Goal: Ask a question

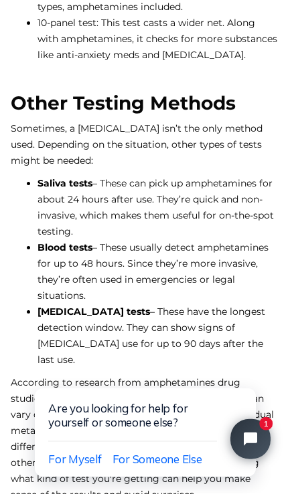
scroll to position [2795, 0]
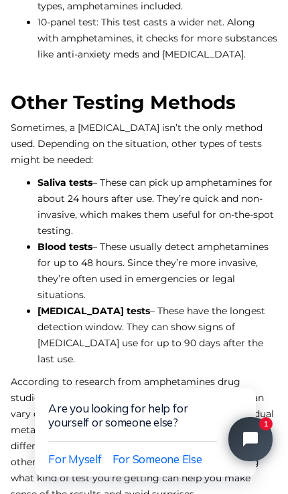
click at [258, 435] on icon "Close chat widget" at bounding box center [257, 439] width 21 height 21
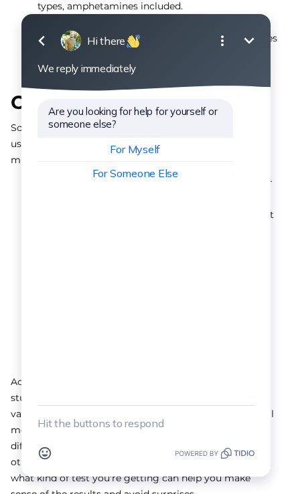
click at [144, 147] on span "For Myself" at bounding box center [135, 148] width 50 height 13
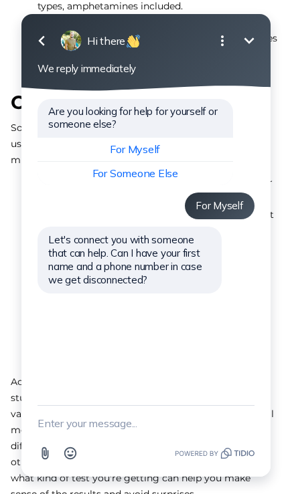
click at [146, 426] on textarea "New message" at bounding box center [145, 423] width 217 height 35
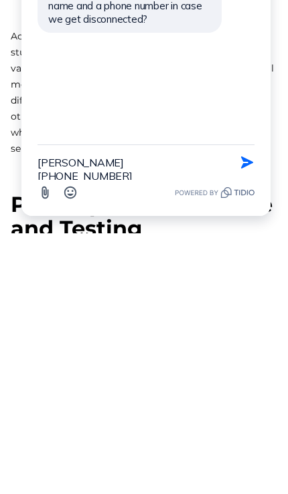
type textarea "[PERSON_NAME] [PHONE_NUMBER]"
click at [243, 158] on button "Send Shortcut" at bounding box center [246, 162] width 25 height 25
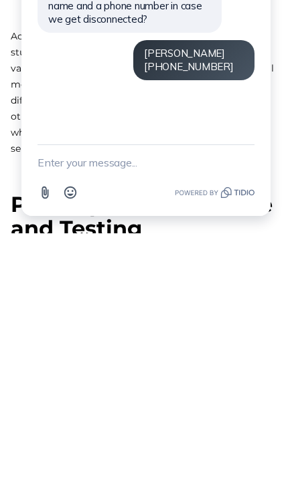
scroll to position [3141, 0]
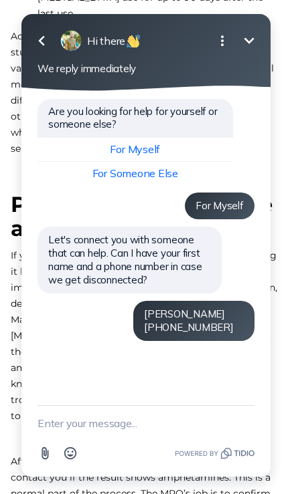
click at [156, 437] on textarea "New message" at bounding box center [145, 423] width 217 height 35
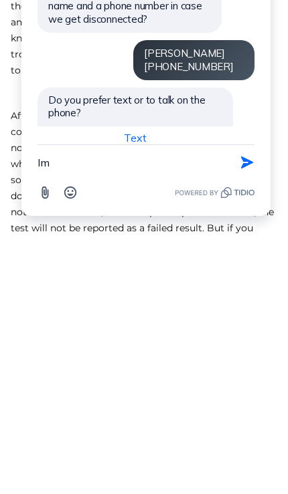
scroll to position [30, 0]
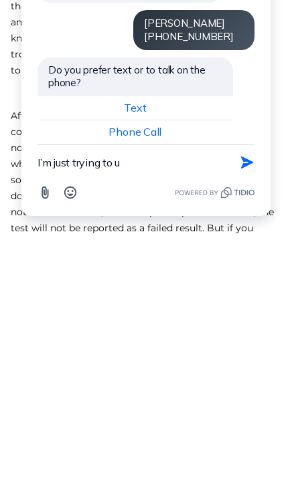
click at [140, 101] on span "Text" at bounding box center [135, 107] width 22 height 13
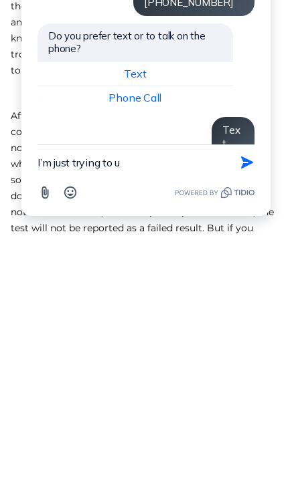
scroll to position [3486, 0]
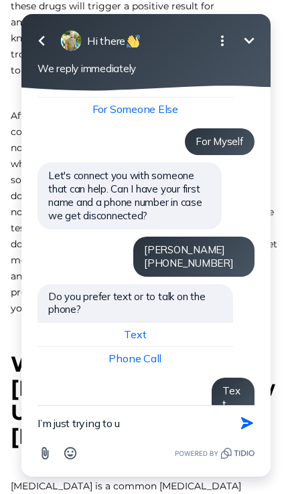
click at [140, 328] on span "Text" at bounding box center [135, 334] width 22 height 13
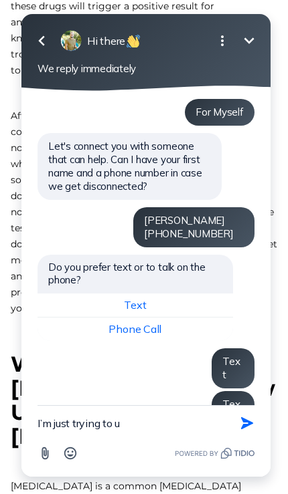
click at [172, 423] on textarea "I’m just trying to u" at bounding box center [128, 423] width 183 height 35
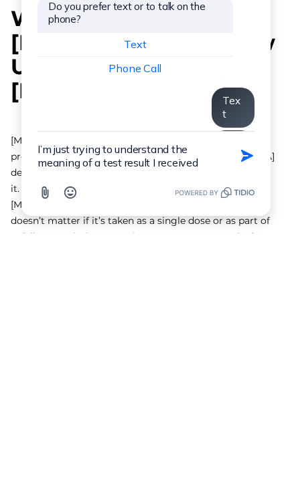
type textarea "I’m just trying to understand the meaning of a test result I received"
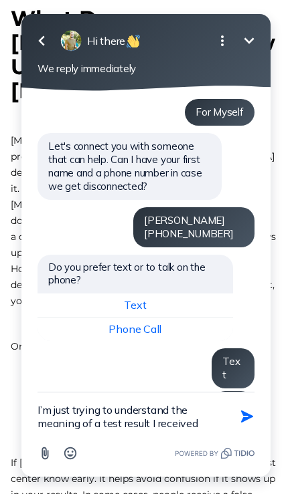
click at [245, 424] on icon "button" at bounding box center [246, 416] width 15 height 15
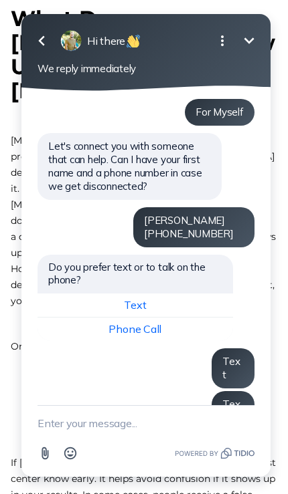
scroll to position [136, 0]
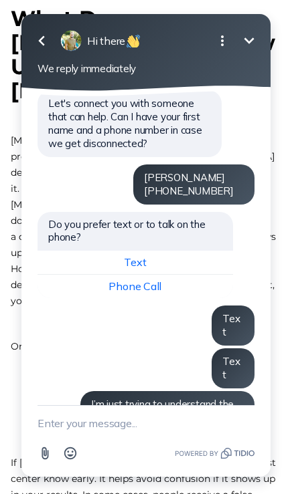
click at [158, 441] on textarea "New message" at bounding box center [145, 423] width 217 height 35
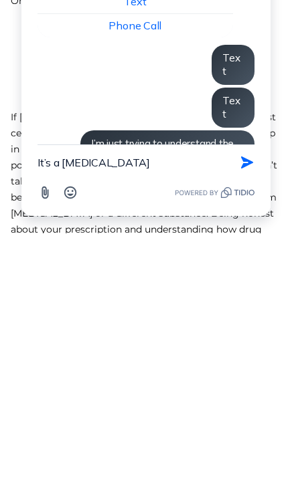
type textarea "It’s a [MEDICAL_DATA]"
click at [256, 175] on button "Send Shortcut" at bounding box center [246, 162] width 25 height 25
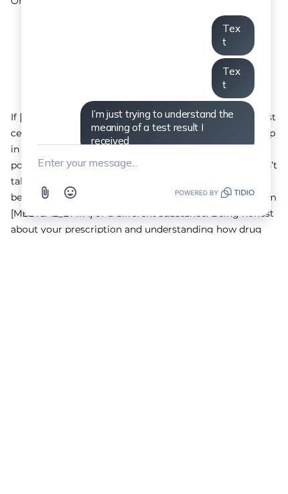
scroll to position [4178, 0]
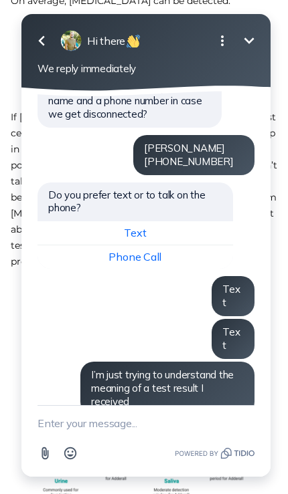
click at [154, 441] on textarea "New message" at bounding box center [145, 423] width 217 height 35
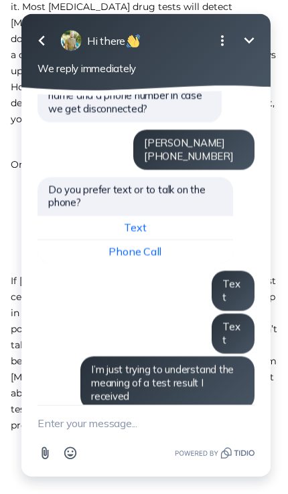
scroll to position [171, 0]
